Goal: Information Seeking & Learning: Learn about a topic

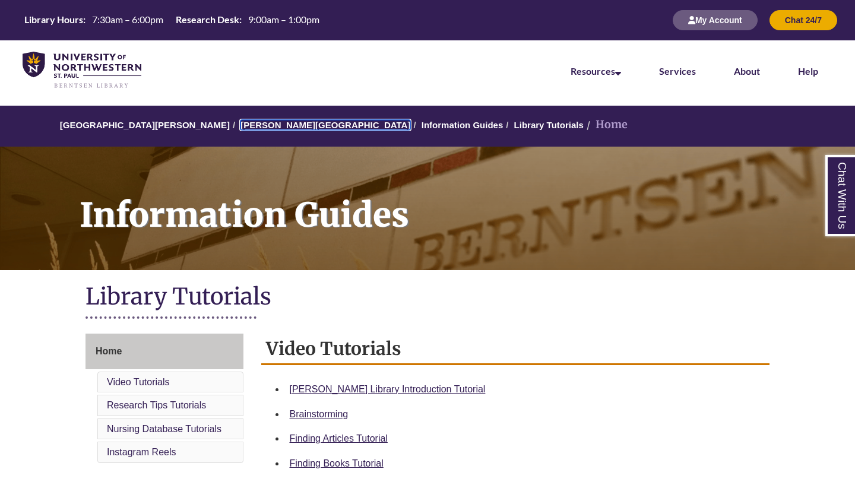
click at [271, 123] on link "[PERSON_NAME][GEOGRAPHIC_DATA]" at bounding box center [325, 125] width 170 height 10
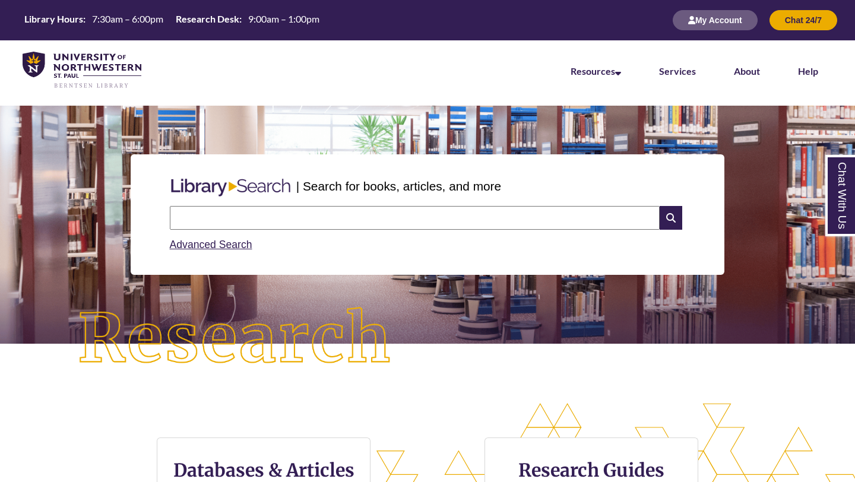
click at [271, 220] on input "text" at bounding box center [415, 218] width 490 height 24
type input "*"
type input "**********"
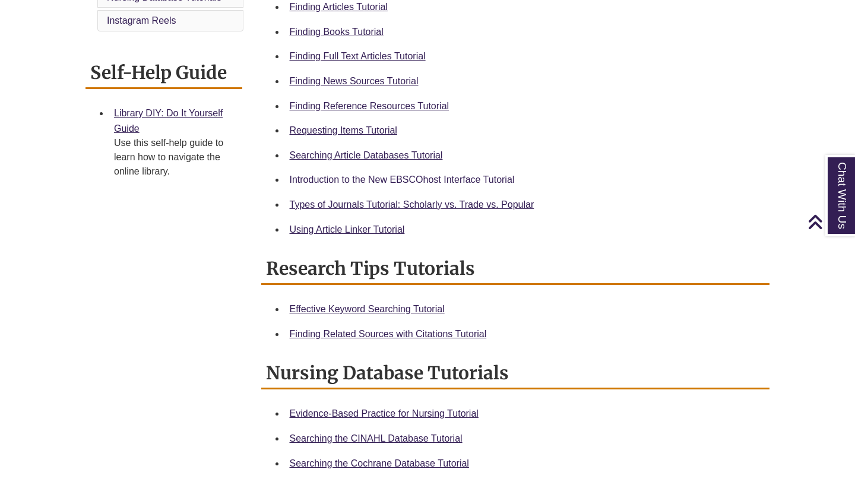
scroll to position [431, 0]
click at [364, 102] on link "Finding Reference Resources Tutorial" at bounding box center [370, 107] width 160 height 10
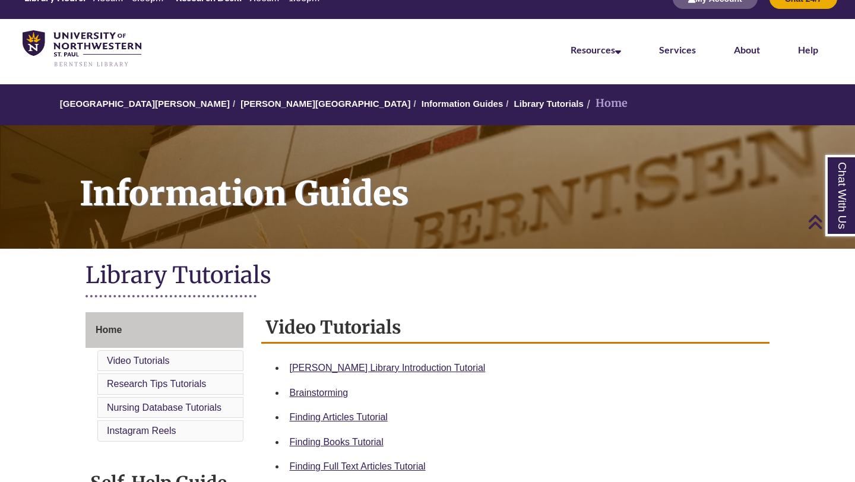
scroll to position [0, 0]
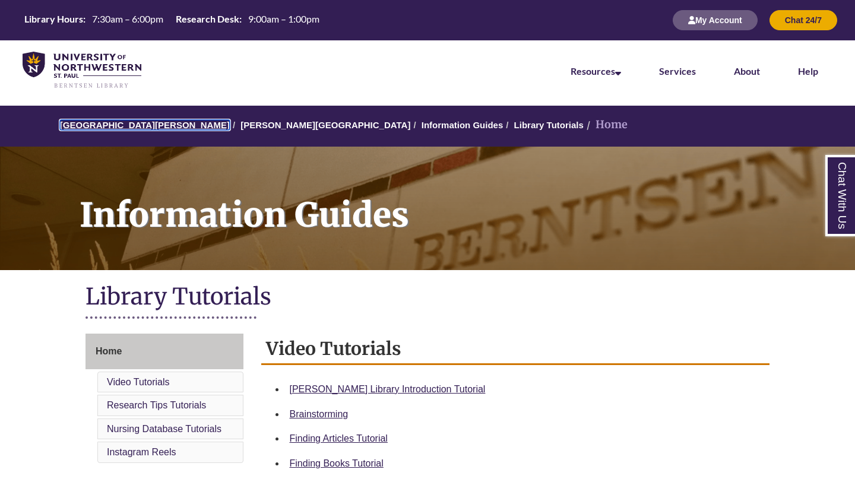
click at [146, 126] on link "[GEOGRAPHIC_DATA][PERSON_NAME]" at bounding box center [145, 125] width 170 height 10
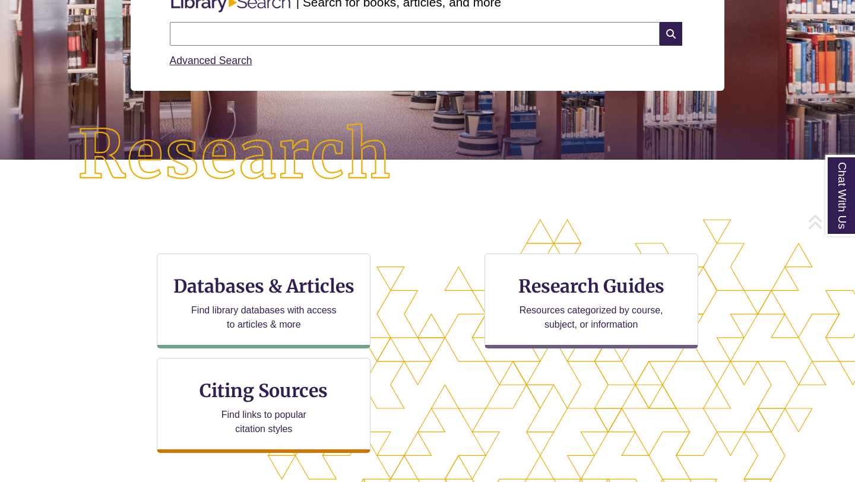
scroll to position [185, 0]
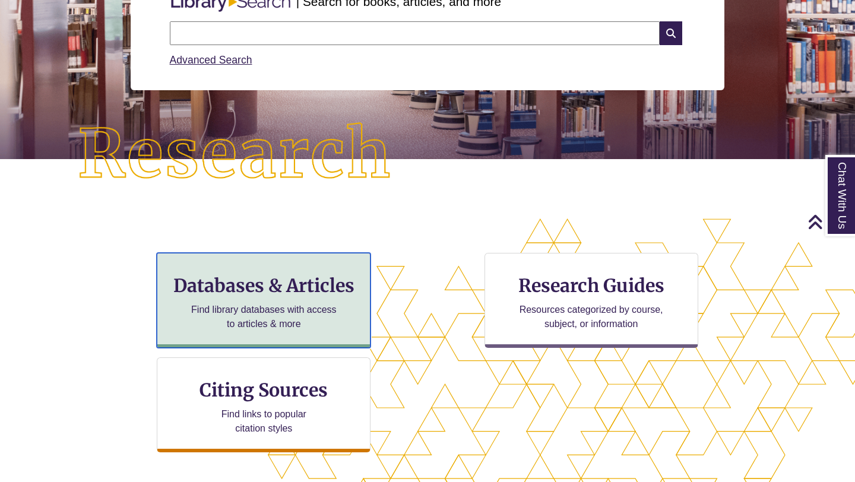
click at [321, 283] on h3 "Databases & Articles" at bounding box center [264, 285] width 194 height 23
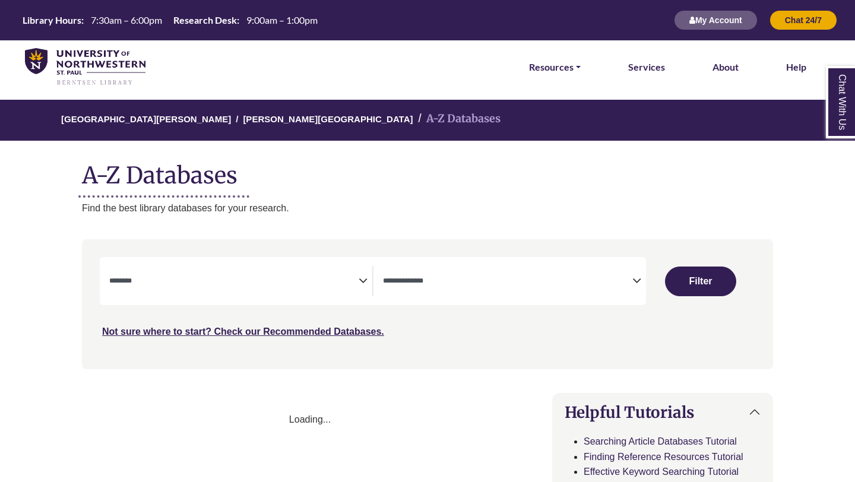
select select "Database Subject Filter"
select select "Database Types Filter"
select select "Database Subject Filter"
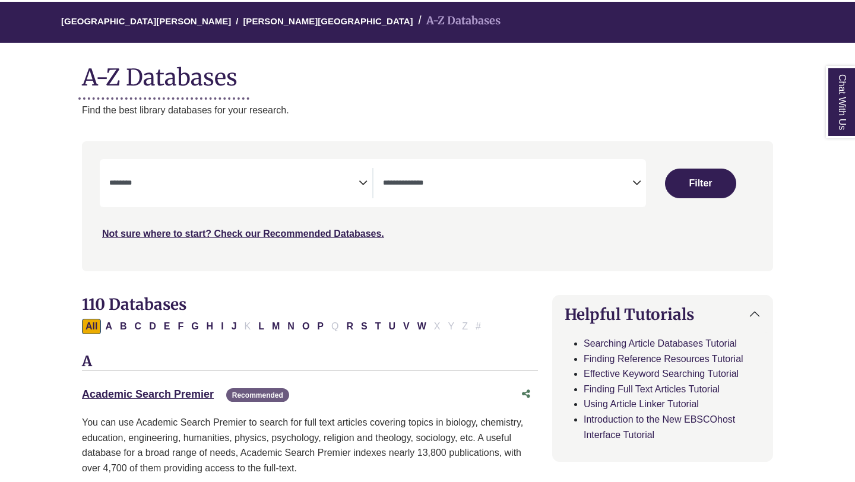
scroll to position [101, 0]
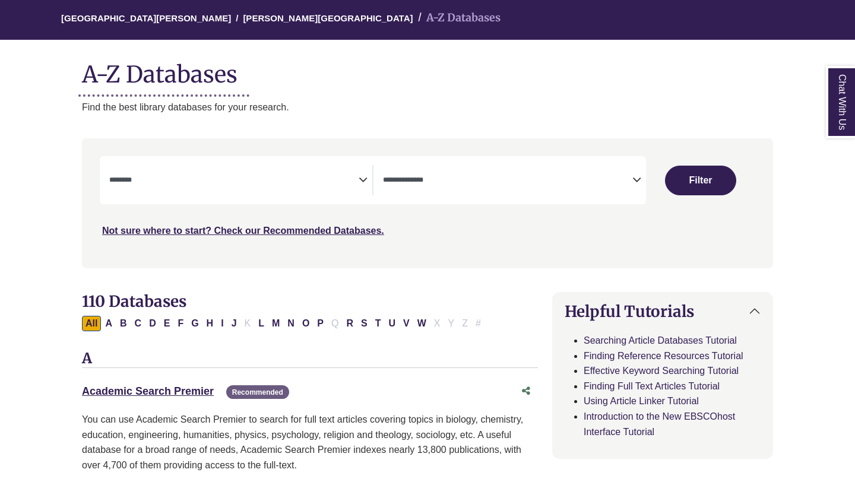
click at [413, 179] on textarea "Search" at bounding box center [507, 180] width 249 height 9
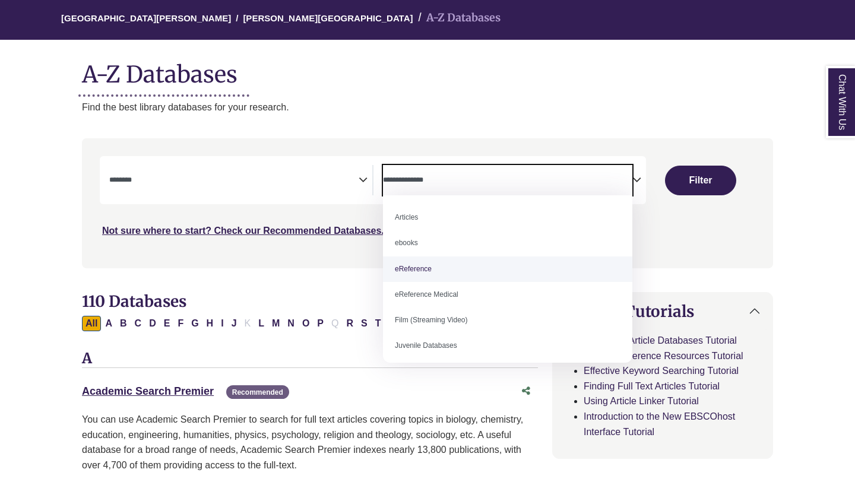
select select "*****"
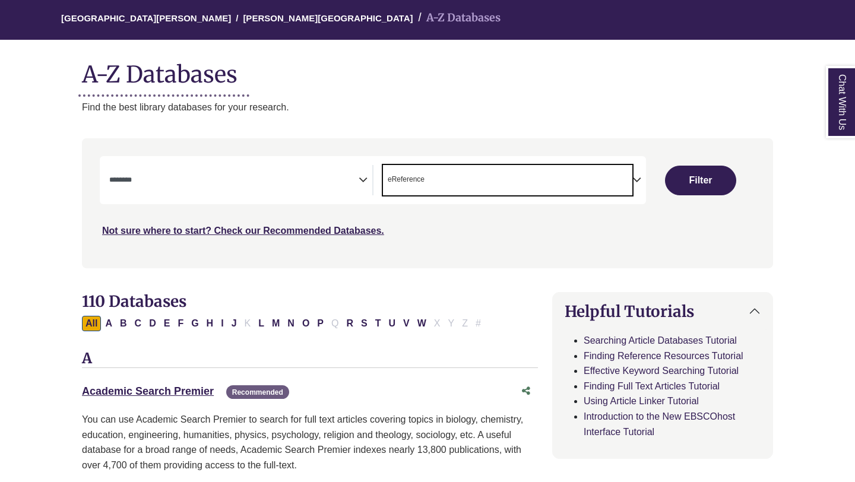
scroll to position [23, 0]
click at [271, 173] on span "Search filters" at bounding box center [233, 178] width 249 height 10
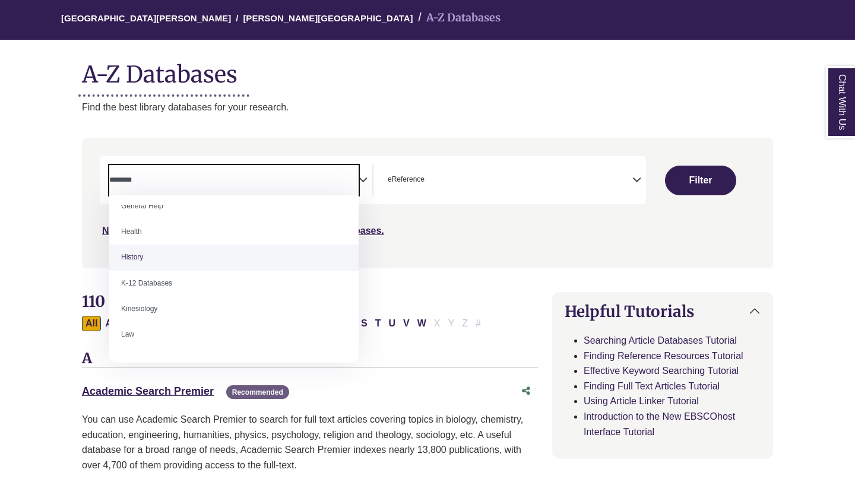
scroll to position [490, 0]
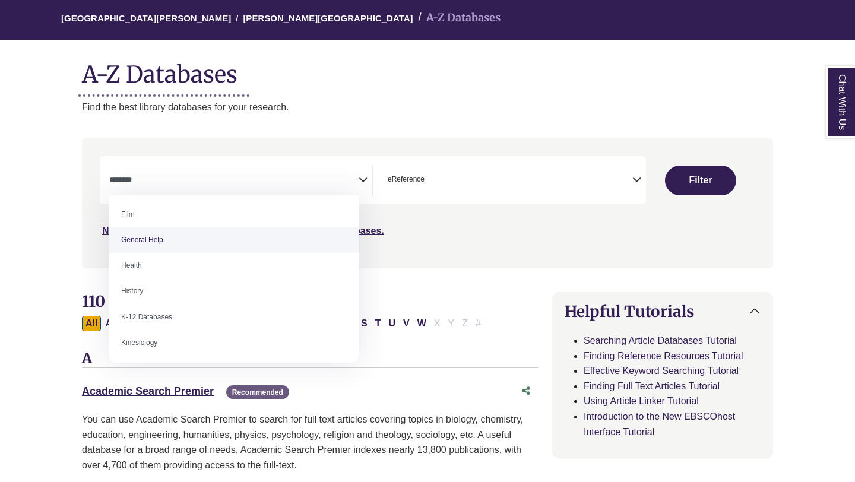
select select "*****"
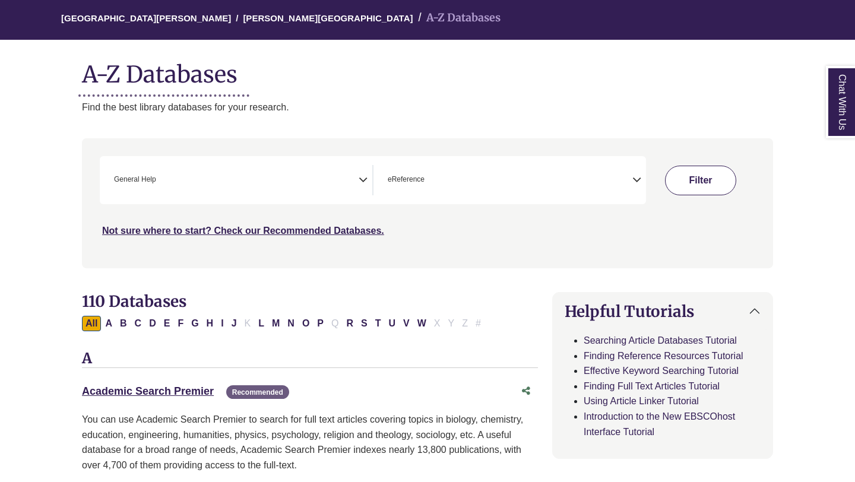
click at [689, 183] on button "Filter" at bounding box center [700, 181] width 71 height 30
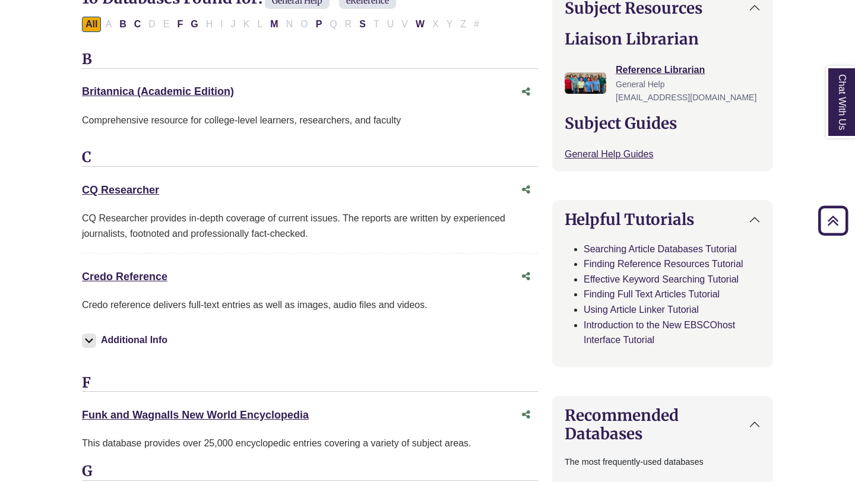
scroll to position [417, 0]
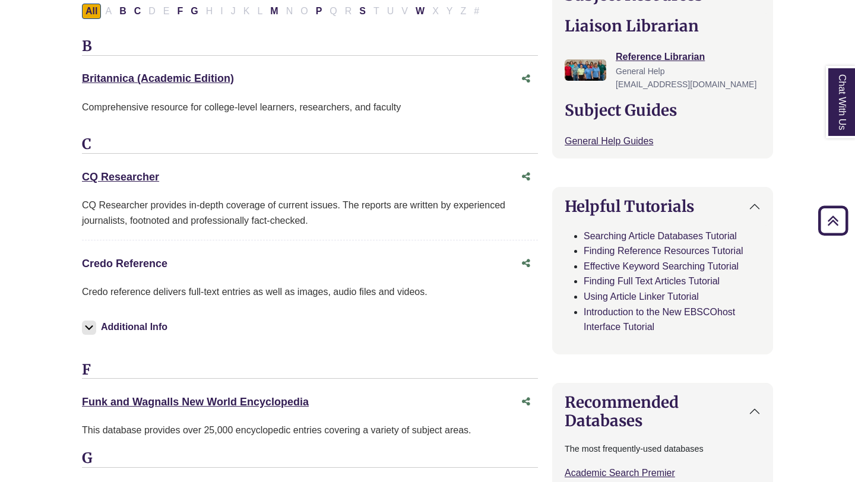
click at [149, 262] on link "Credo Reference This link opens in a new window" at bounding box center [124, 264] width 85 height 12
